Goal: Task Accomplishment & Management: Use online tool/utility

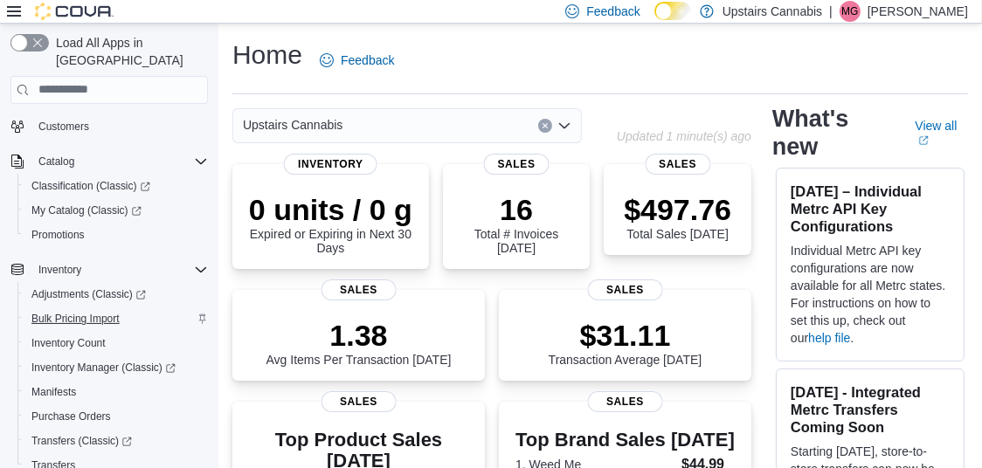
scroll to position [122, 0]
click at [94, 408] on span "Purchase Orders" at bounding box center [71, 415] width 80 height 14
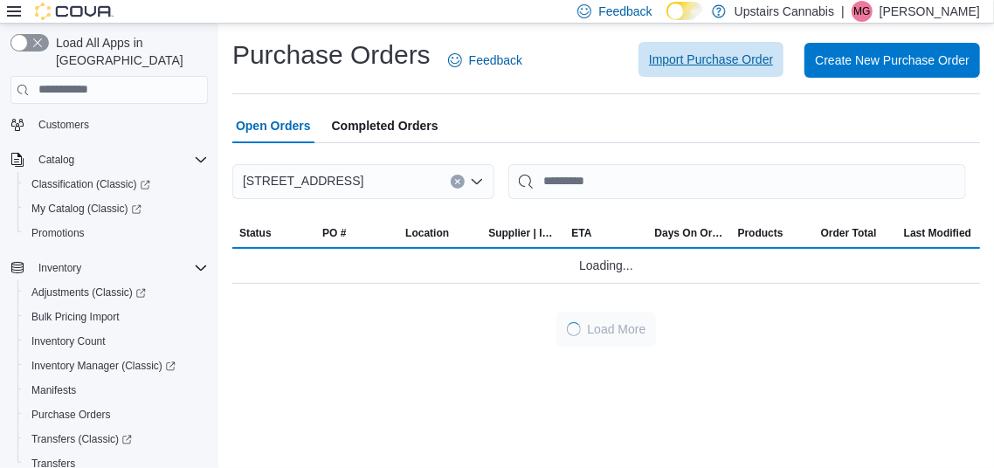
click at [702, 55] on span "Import Purchase Order" at bounding box center [711, 59] width 124 height 17
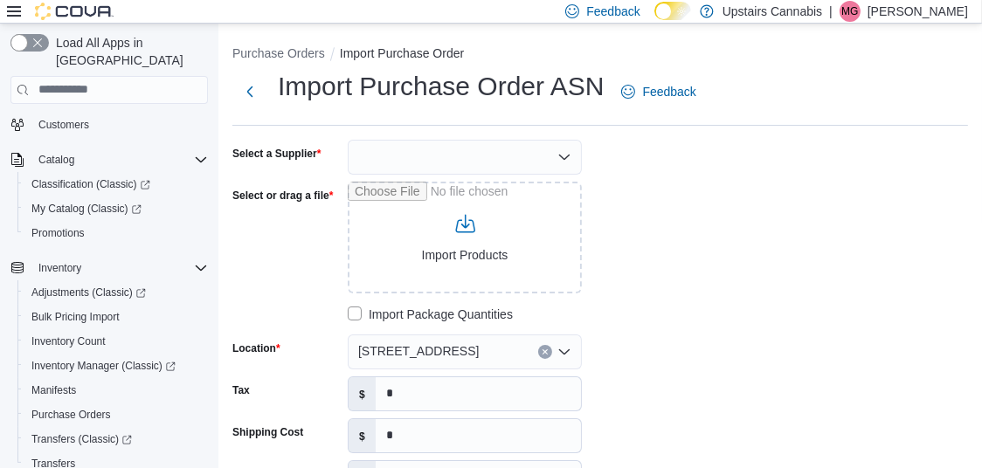
click at [425, 153] on div at bounding box center [465, 157] width 234 height 35
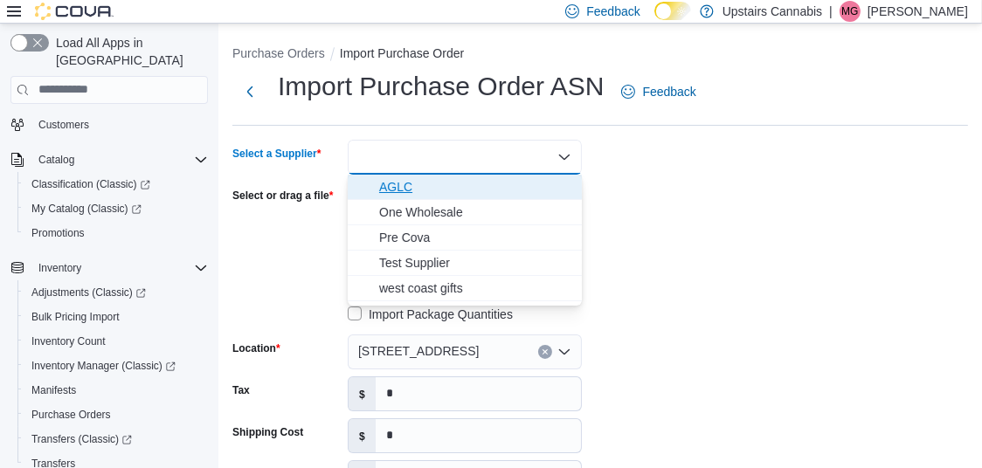
click at [388, 190] on span "AGLC" at bounding box center [475, 186] width 192 height 17
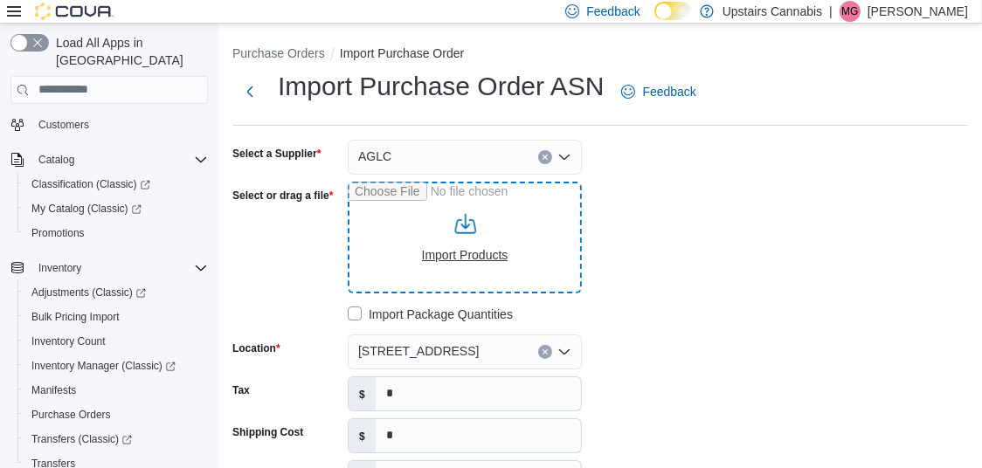
type input "**********"
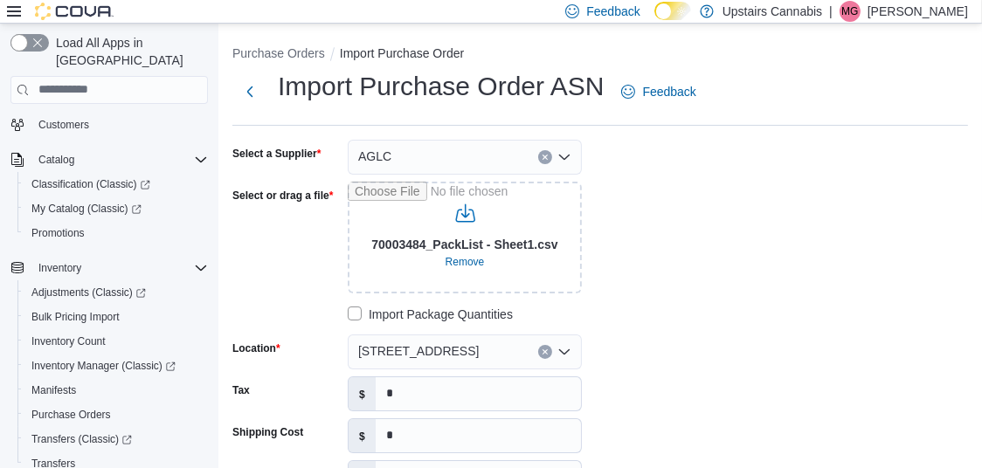
type input "**********"
click at [426, 384] on input "*" at bounding box center [478, 393] width 205 height 33
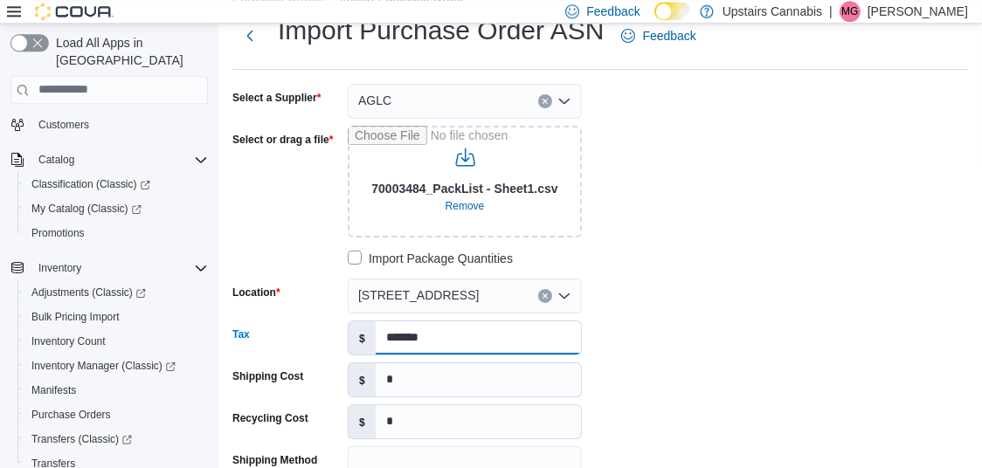
scroll to position [61, 0]
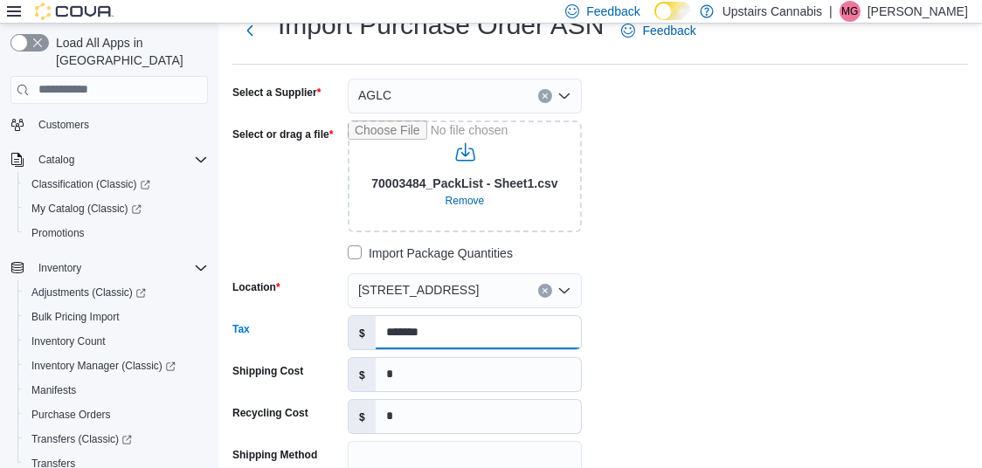
type input "*******"
click at [418, 376] on input "*" at bounding box center [478, 374] width 205 height 33
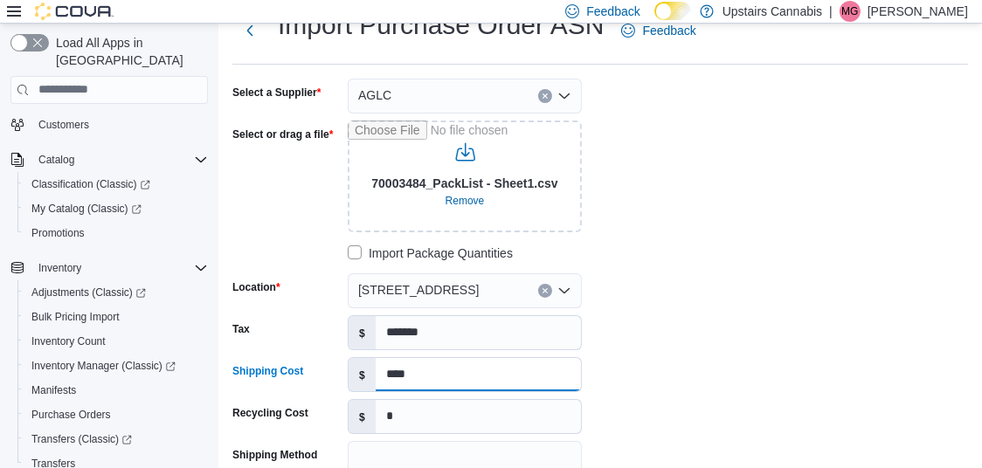
type input "****"
click at [402, 427] on input "*" at bounding box center [478, 416] width 205 height 33
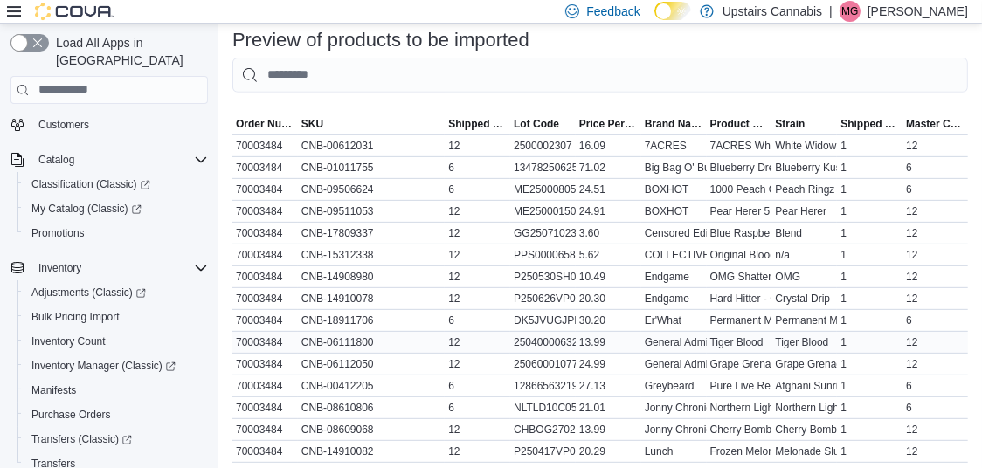
scroll to position [977, 0]
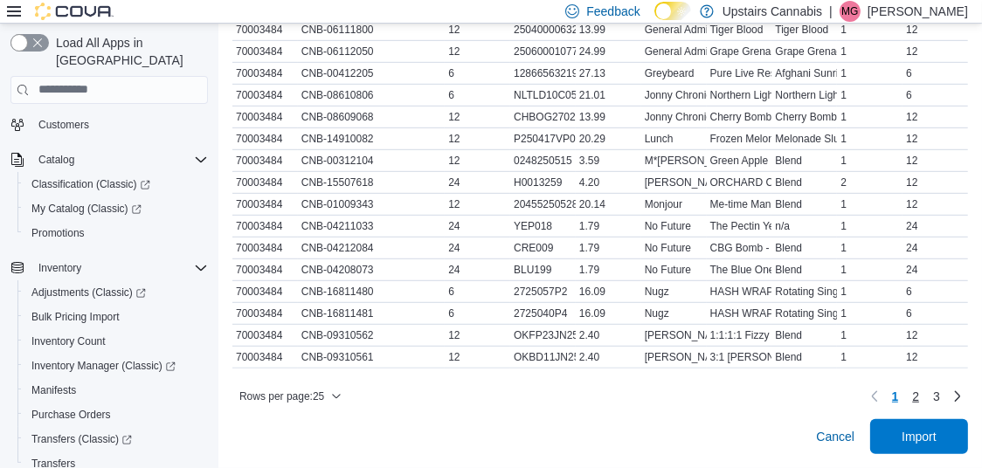
type input "*****"
click at [916, 439] on span "Import" at bounding box center [919, 435] width 35 height 17
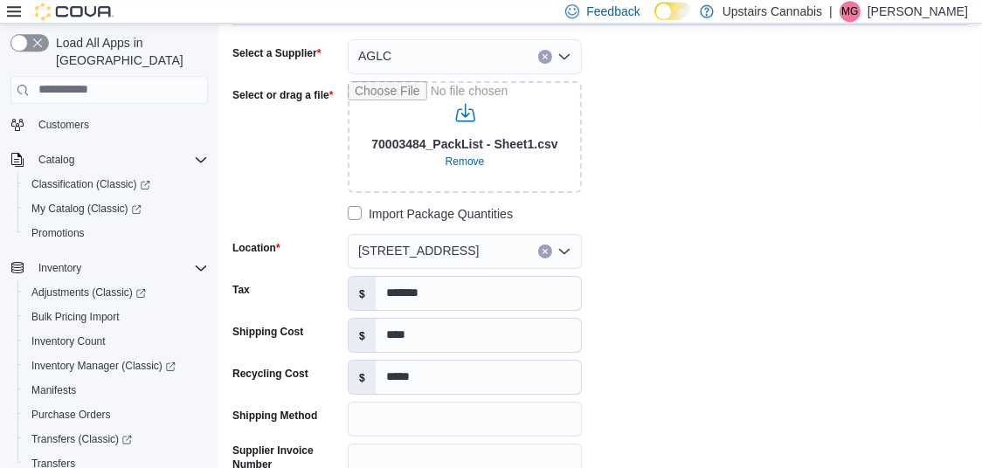
scroll to position [65, 0]
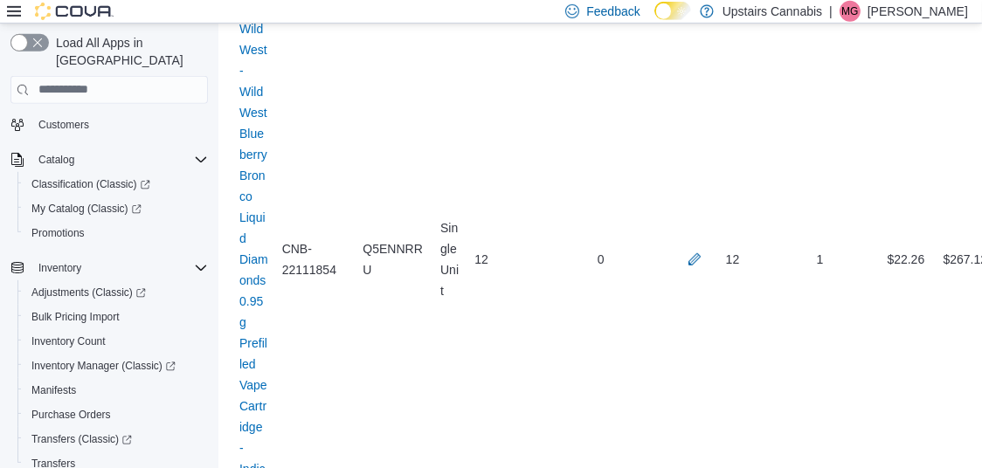
scroll to position [882, 0]
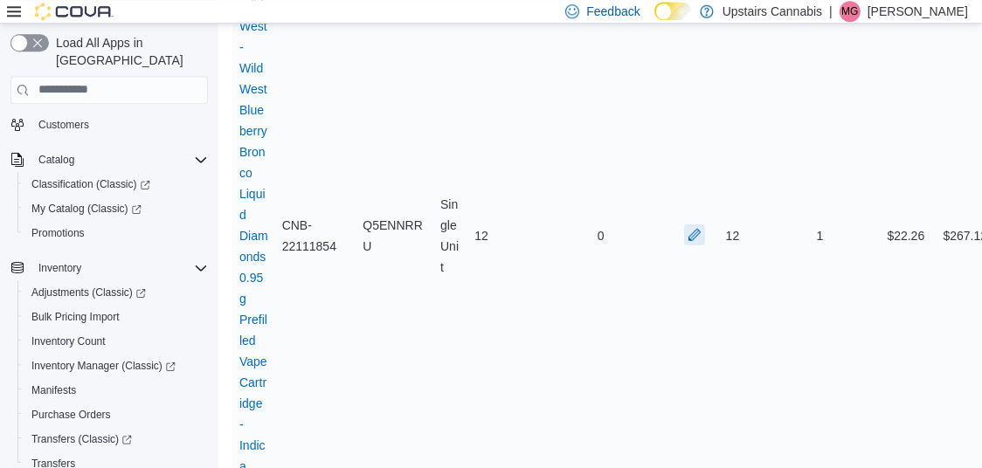
click at [695, 246] on button "button" at bounding box center [694, 235] width 21 height 21
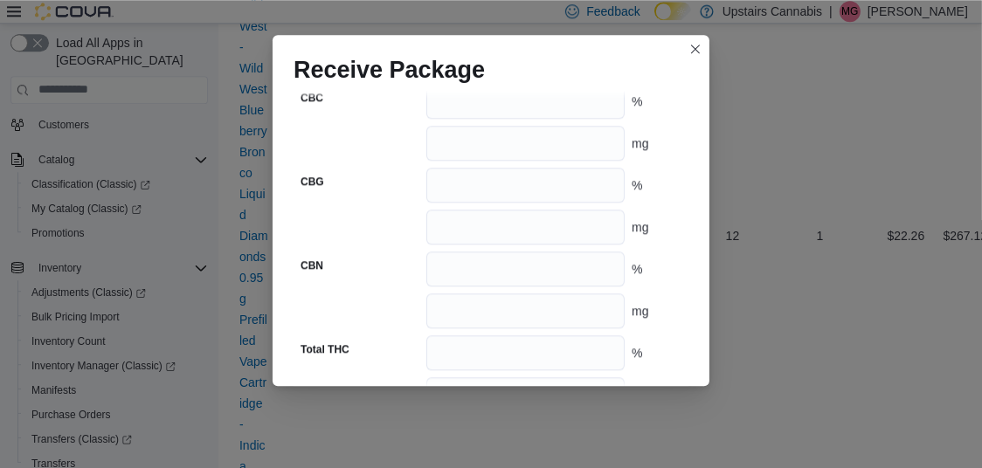
scroll to position [1089, 0]
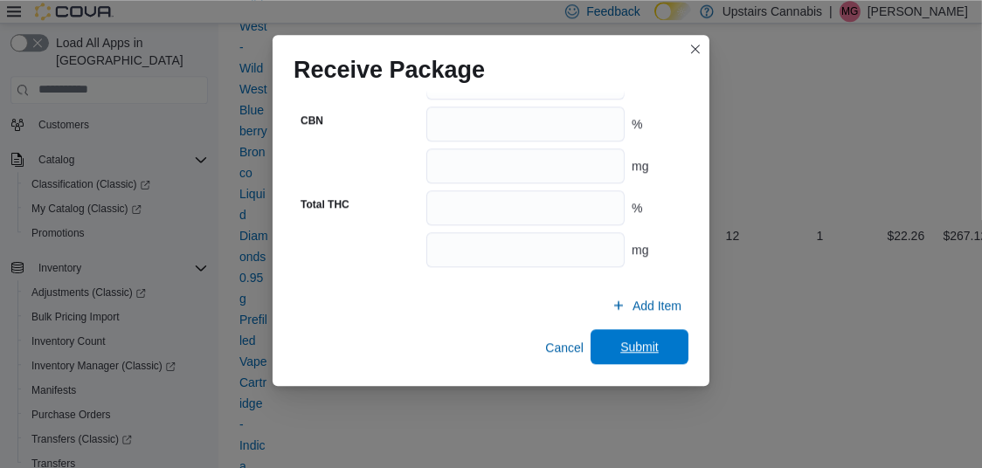
click at [661, 353] on span "Submit" at bounding box center [639, 346] width 77 height 35
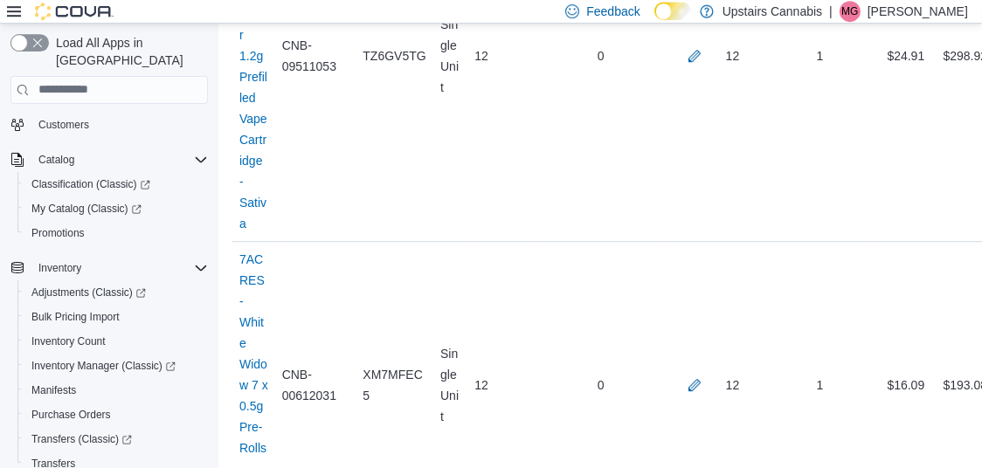
scroll to position [22669, 0]
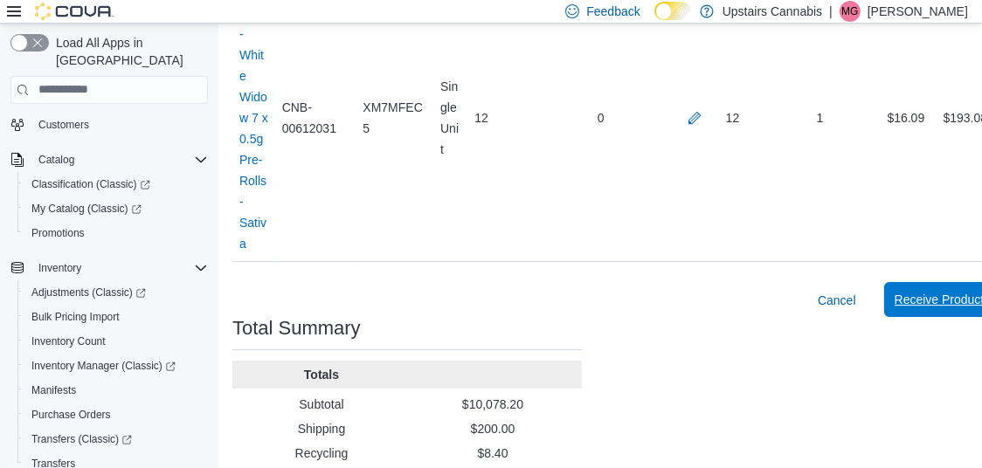
click at [932, 291] on span "Receive Products" at bounding box center [943, 299] width 96 height 17
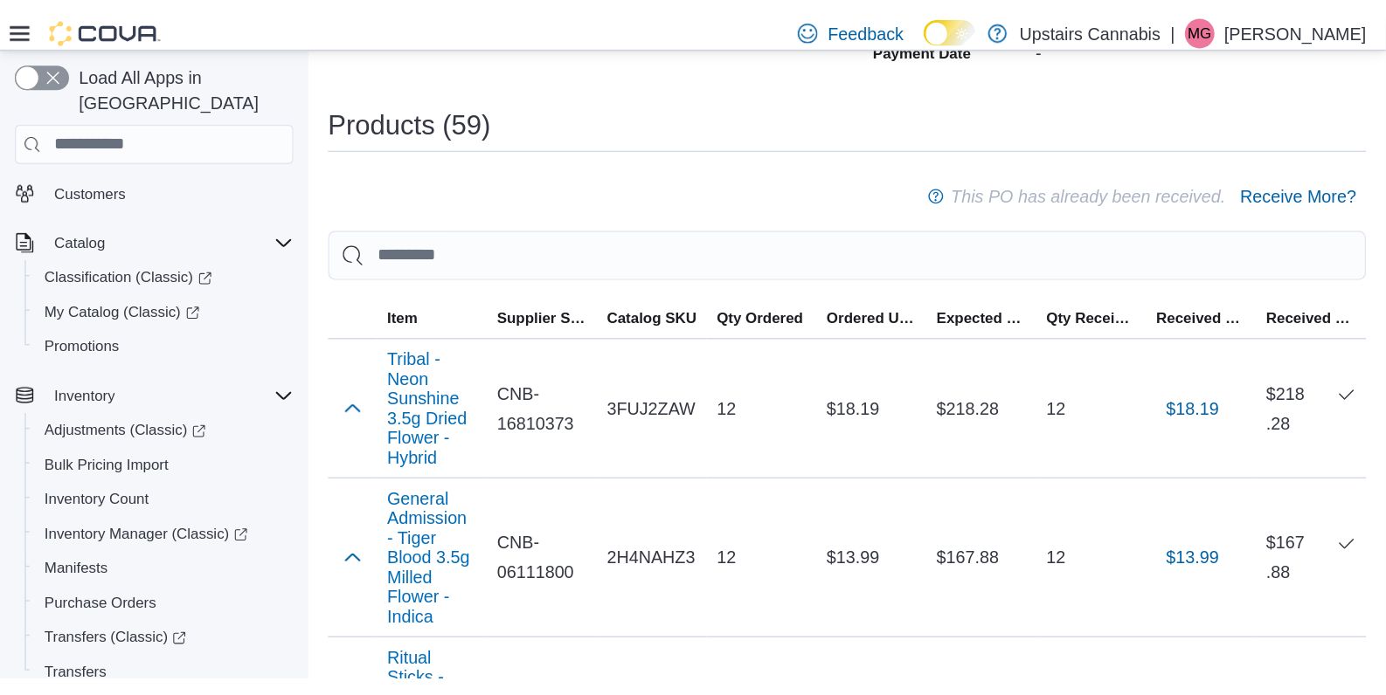
scroll to position [537, 0]
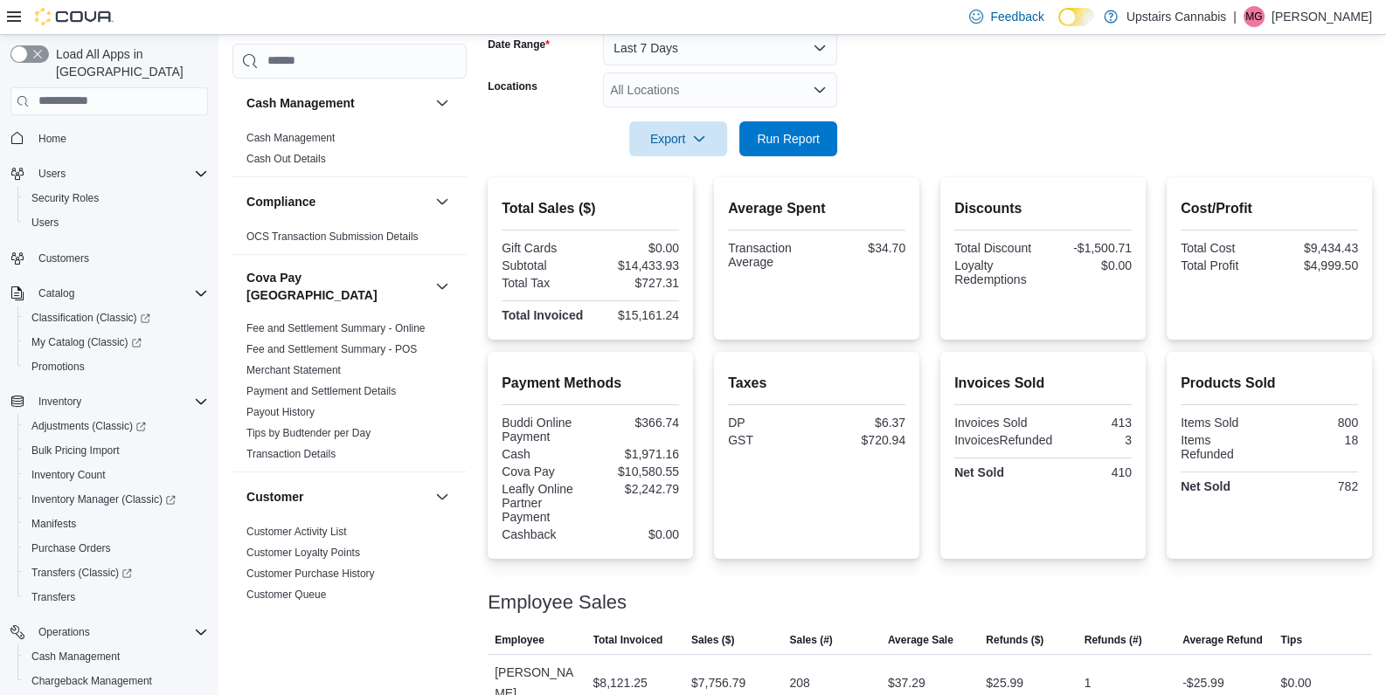
scroll to position [1162, 0]
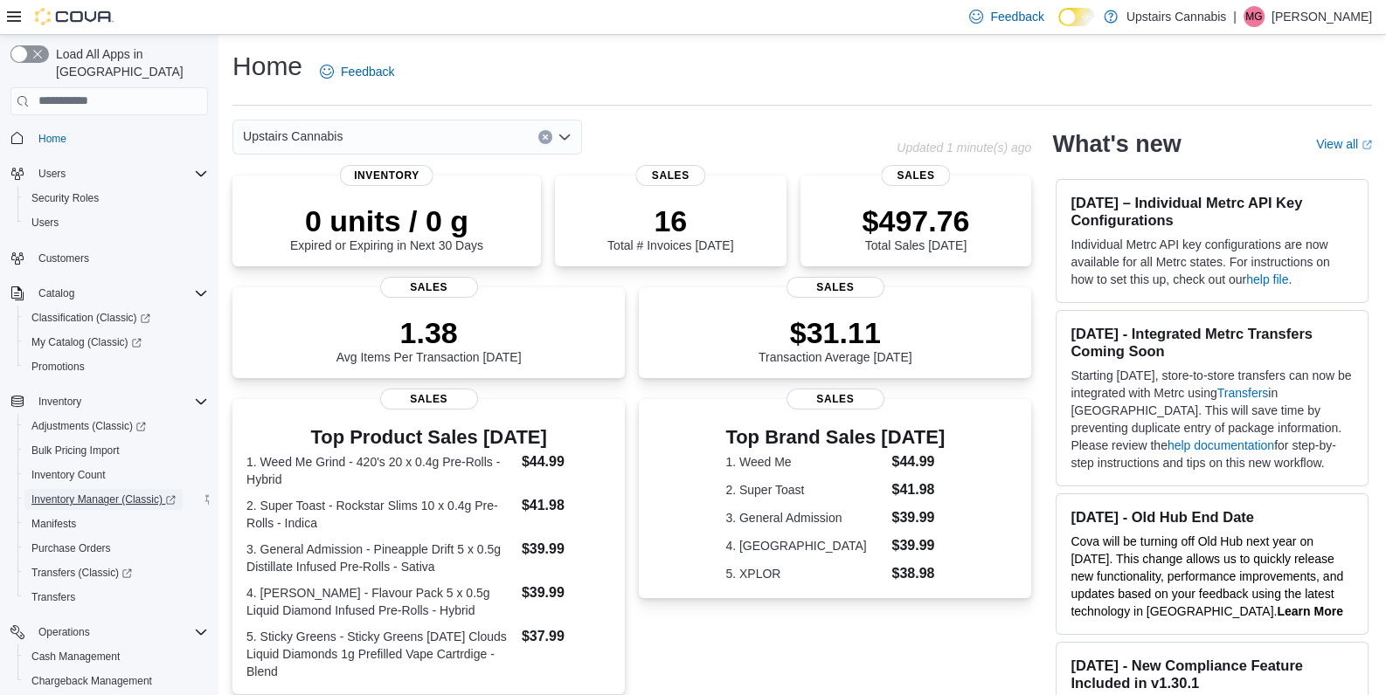
click at [99, 493] on span "Inventory Manager (Classic)" at bounding box center [103, 500] width 144 height 14
